Goal: Task Accomplishment & Management: Use online tool/utility

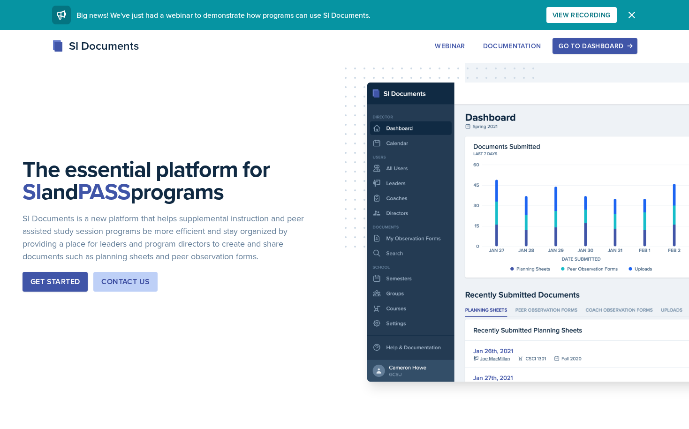
click at [599, 42] on div "Go to Dashboard" at bounding box center [595, 46] width 72 height 8
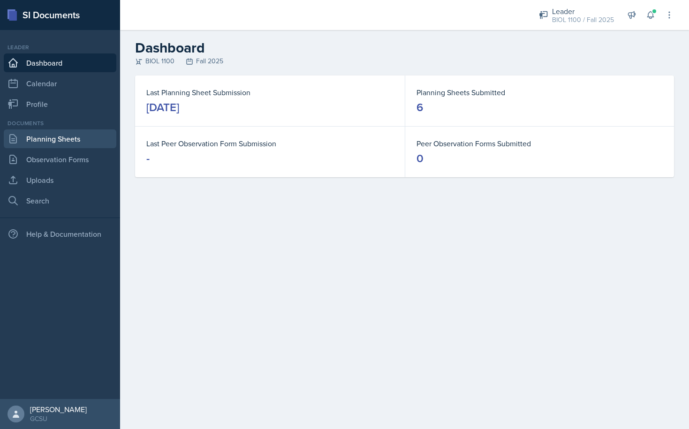
click at [45, 140] on link "Planning Sheets" at bounding box center [60, 138] width 113 height 19
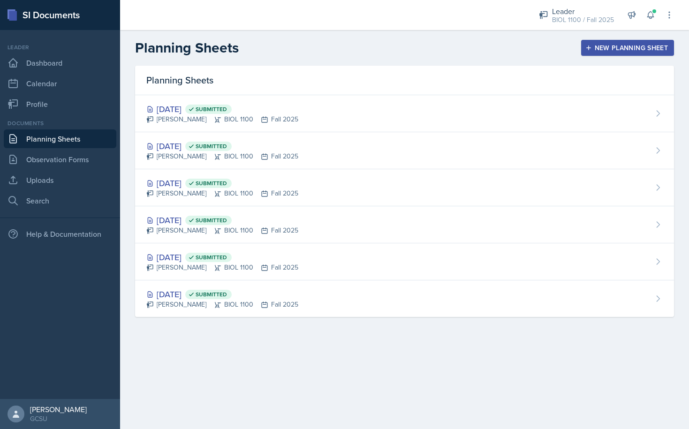
click at [606, 44] on div "New Planning Sheet" at bounding box center [627, 48] width 81 height 8
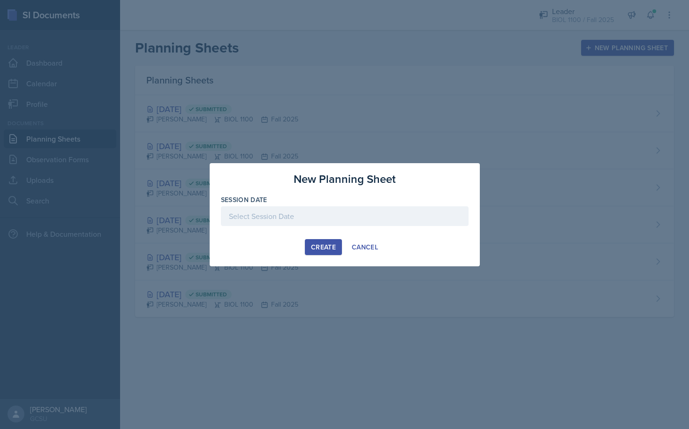
click at [312, 219] on div at bounding box center [345, 216] width 248 height 20
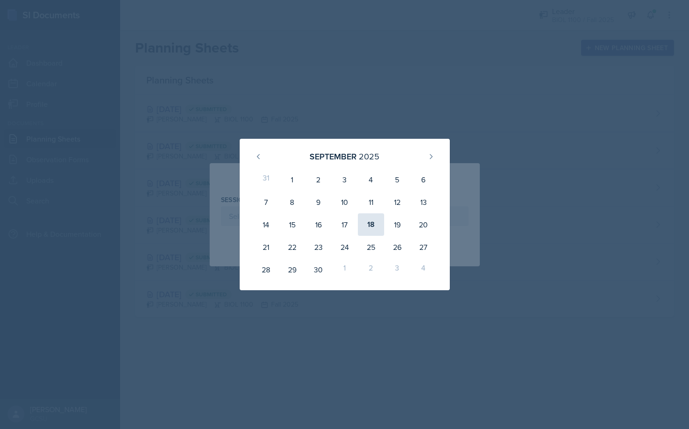
click at [373, 224] on div "18" at bounding box center [371, 224] width 26 height 23
type input "[DATE]"
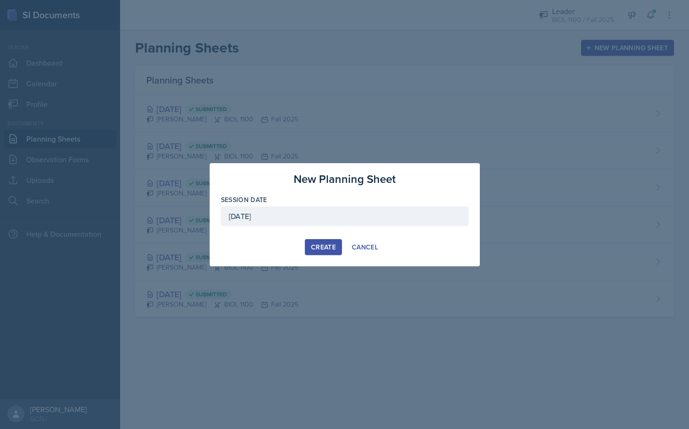
click at [325, 249] on div "Create" at bounding box center [323, 248] width 25 height 8
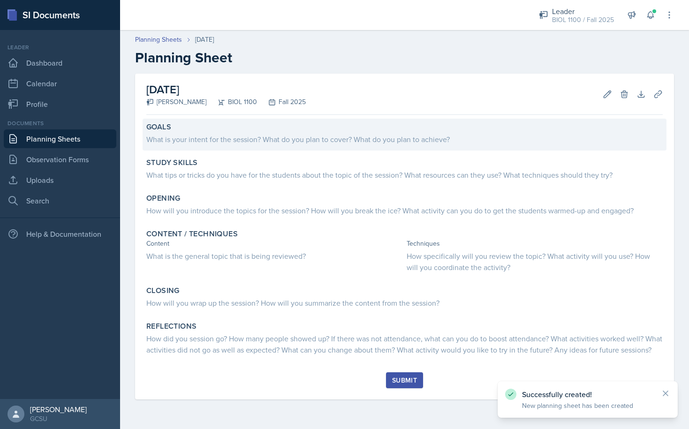
click at [193, 130] on div "Goals" at bounding box center [404, 126] width 517 height 9
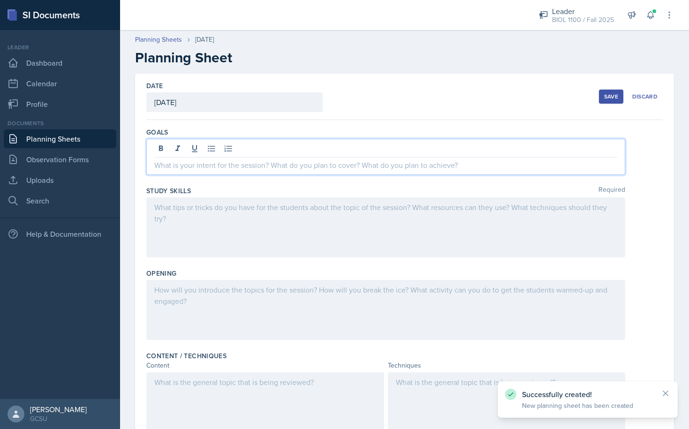
click at [223, 149] on div at bounding box center [385, 157] width 479 height 36
click at [297, 169] on p at bounding box center [385, 165] width 463 height 11
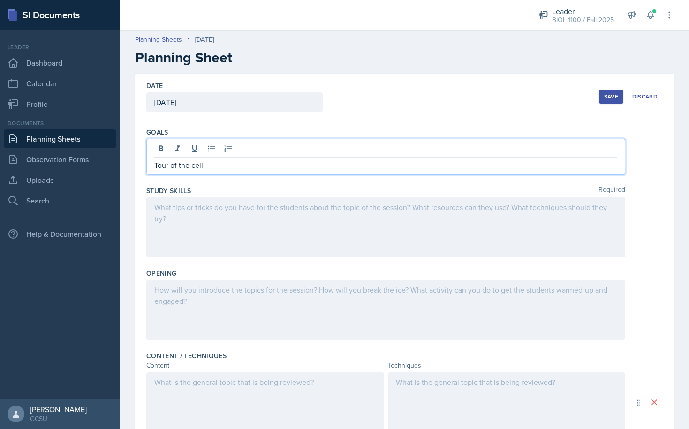
click at [265, 217] on div at bounding box center [385, 228] width 479 height 60
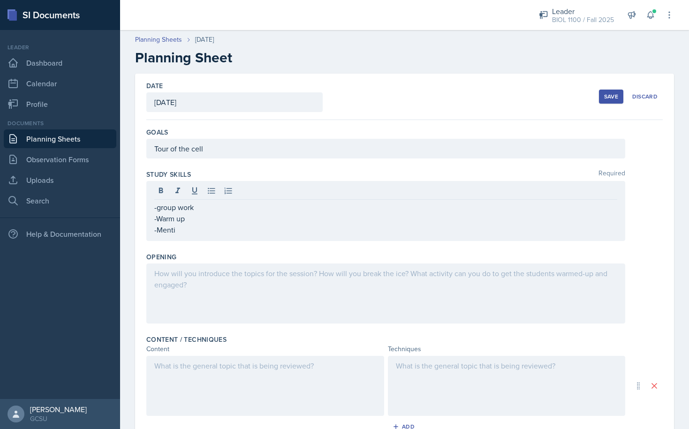
click at [285, 312] on div at bounding box center [385, 294] width 479 height 60
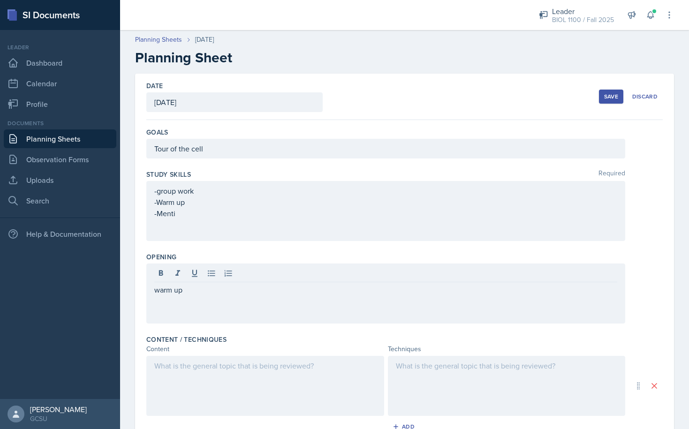
click at [480, 374] on div at bounding box center [507, 386] width 238 height 60
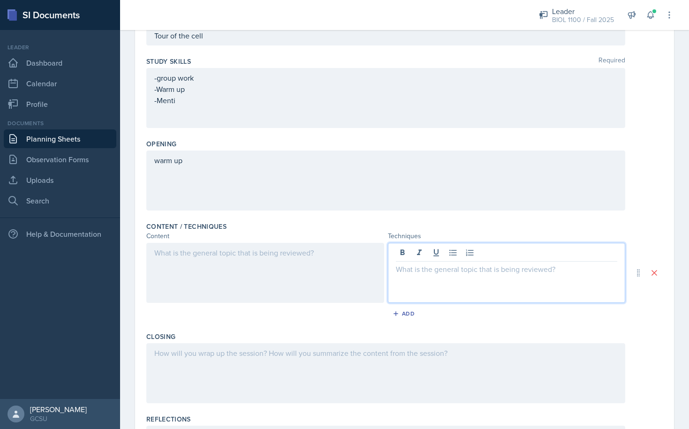
scroll to position [90, 0]
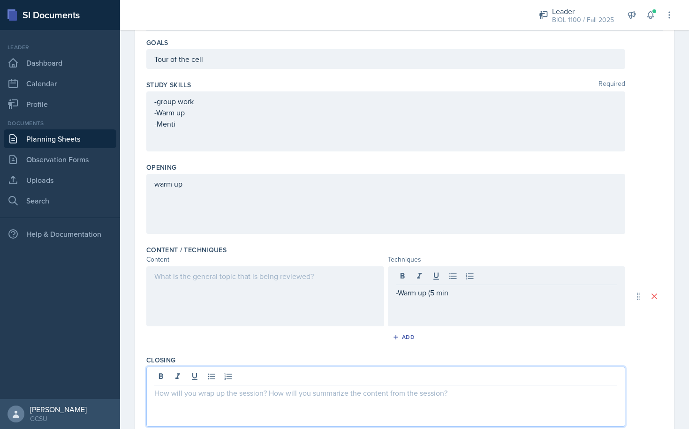
click at [462, 294] on p "-Warm up (5 min" at bounding box center [507, 292] width 222 height 11
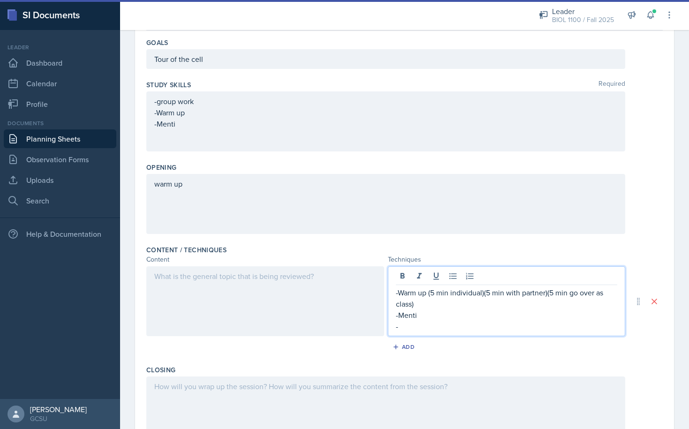
click at [434, 316] on p "-Menti" at bounding box center [507, 315] width 222 height 11
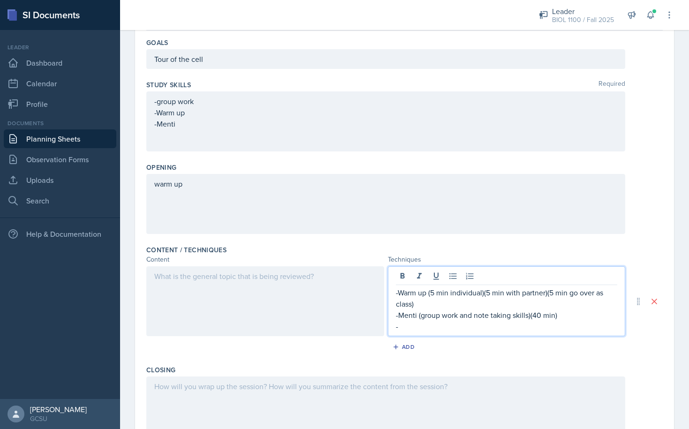
click at [411, 326] on p "-" at bounding box center [507, 326] width 222 height 11
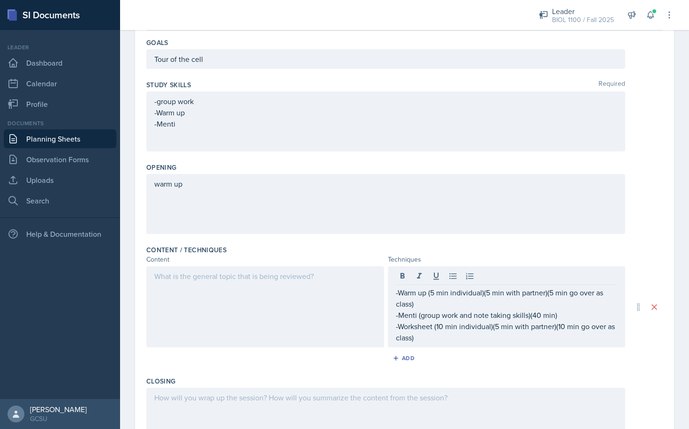
click at [257, 295] on div at bounding box center [265, 306] width 238 height 81
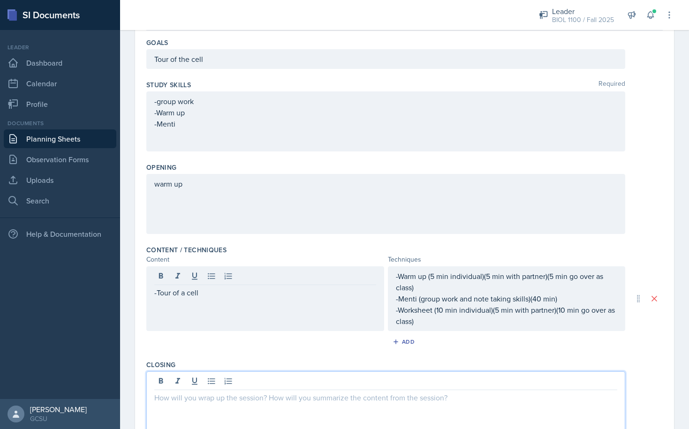
click at [241, 385] on div at bounding box center [385, 402] width 479 height 60
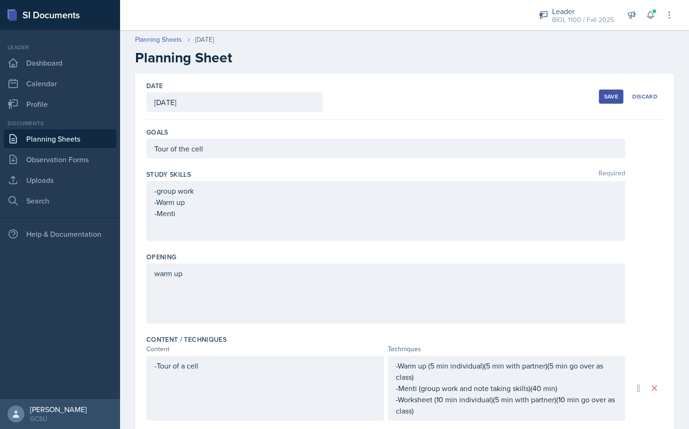
scroll to position [0, 0]
click at [609, 95] on div "Save" at bounding box center [611, 97] width 14 height 8
